Goal: Task Accomplishment & Management: Manage account settings

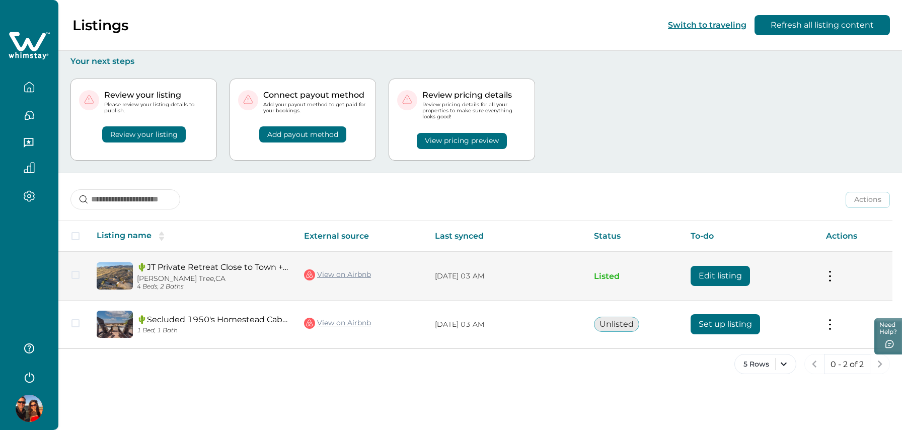
click at [187, 266] on link "🌵JT Private Retreat Close to Town + JTNP w/HotTub❤️" at bounding box center [212, 267] width 151 height 10
click at [829, 278] on button at bounding box center [830, 276] width 8 height 11
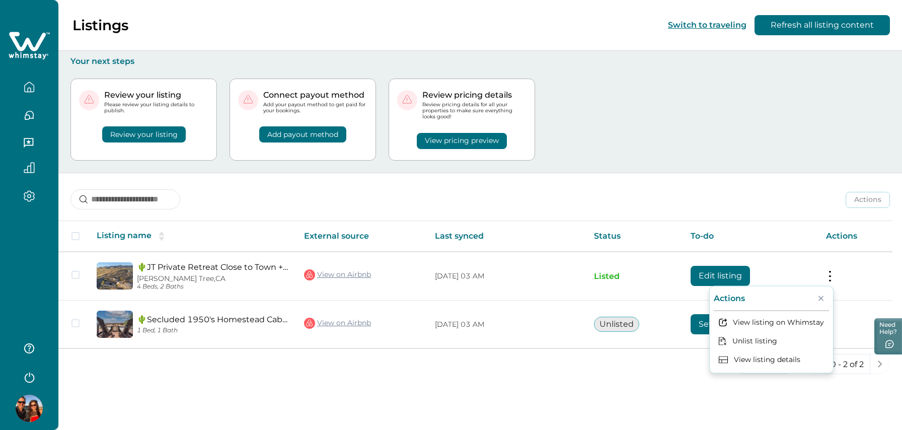
click at [65, 169] on div "Your next steps Review your listing Please review your listing details to publi…" at bounding box center [480, 111] width 844 height 123
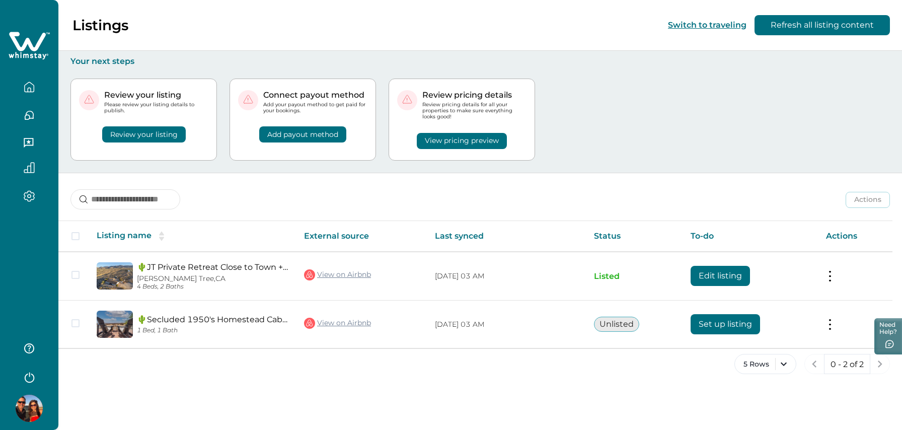
click at [145, 136] on button "Review your listing" at bounding box center [144, 134] width 84 height 16
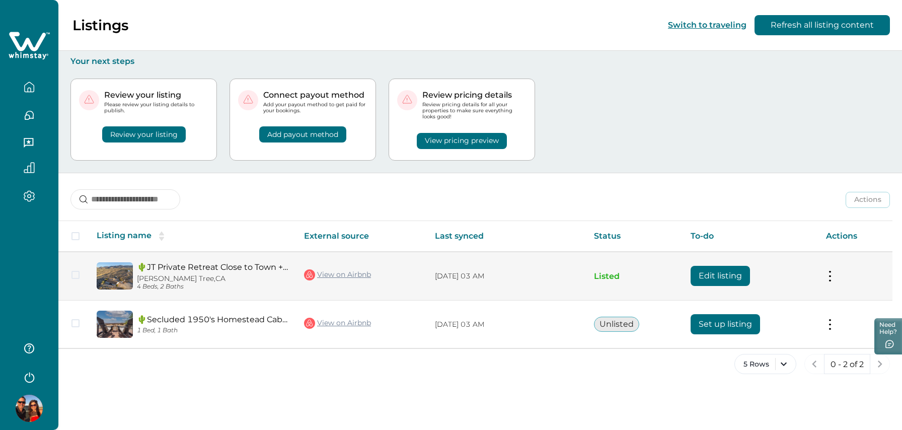
click at [831, 276] on button at bounding box center [830, 276] width 8 height 11
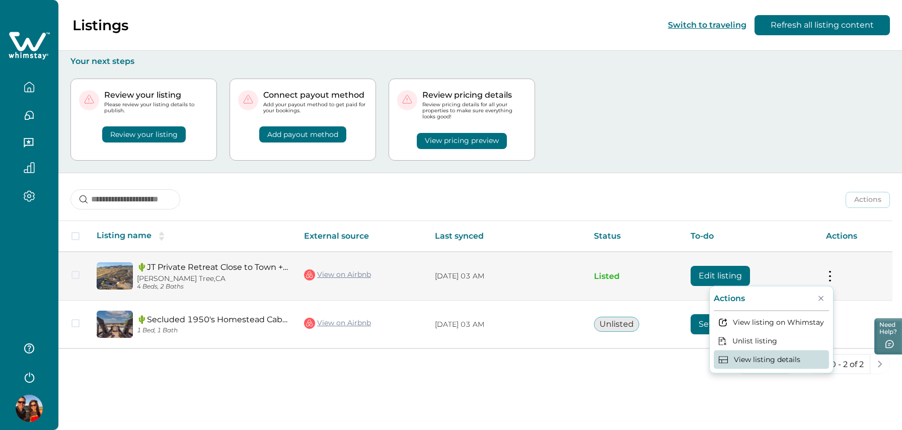
click at [751, 359] on button "View listing details" at bounding box center [771, 359] width 115 height 19
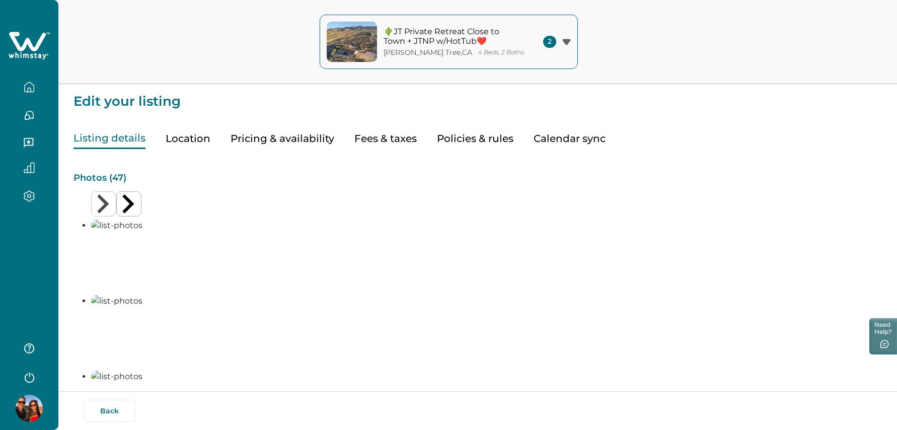
type input "**"
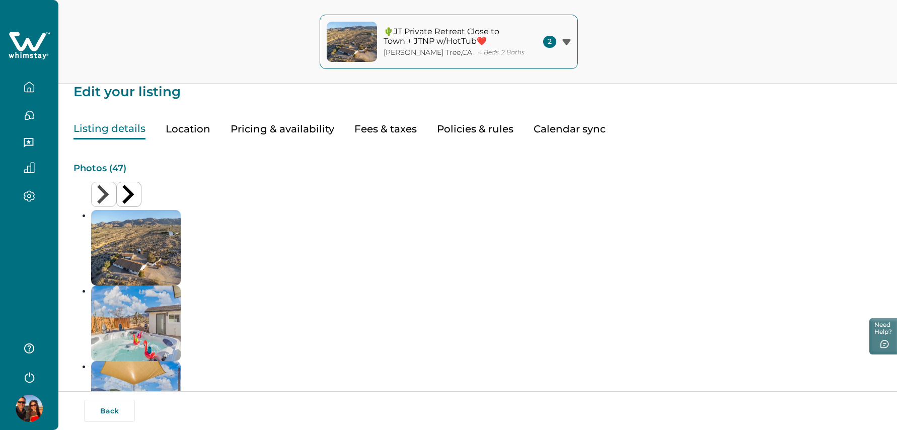
scroll to position [11, 0]
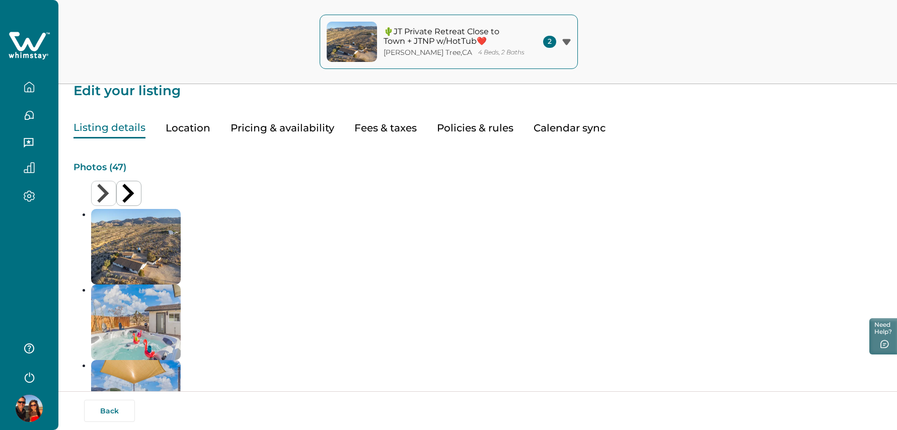
click at [304, 125] on button "Pricing & availability" at bounding box center [283, 128] width 104 height 21
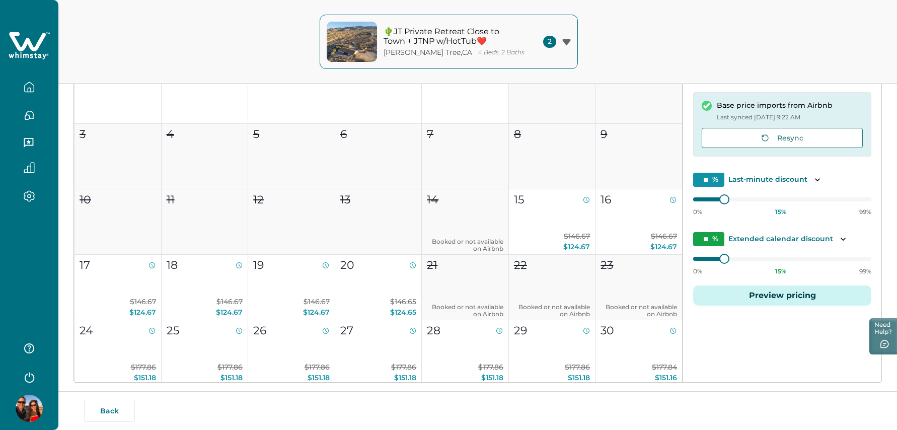
scroll to position [196, 0]
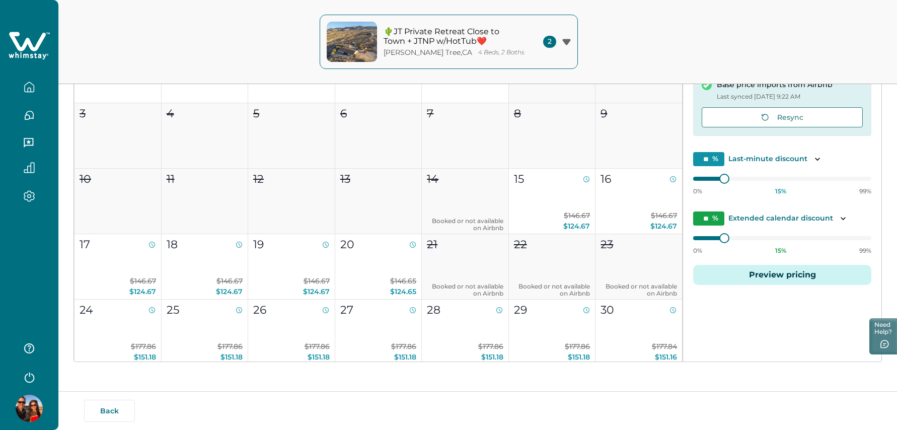
click at [796, 278] on button "Preview pricing" at bounding box center [782, 275] width 178 height 20
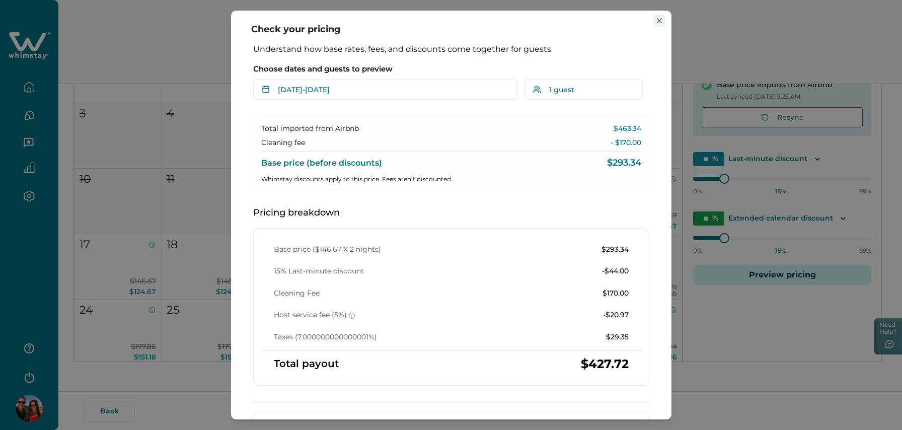
click at [662, 21] on button "Close" at bounding box center [660, 21] width 12 height 12
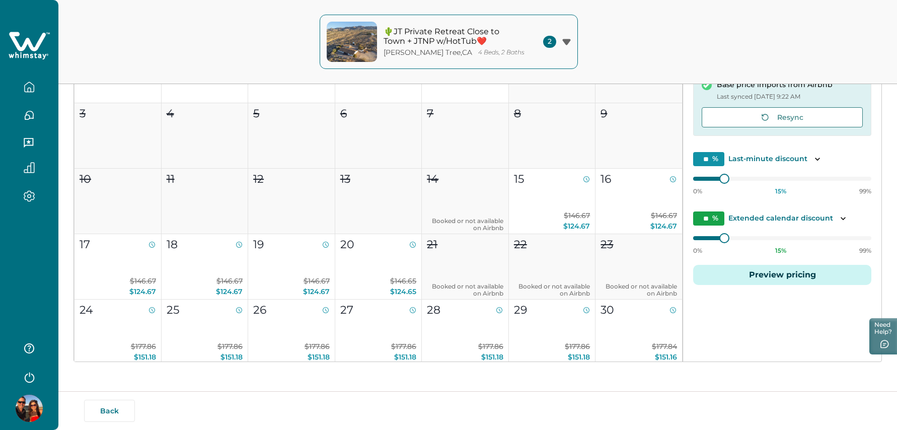
click at [28, 52] on icon at bounding box center [29, 46] width 41 height 30
